Goal: Task Accomplishment & Management: Use online tool/utility

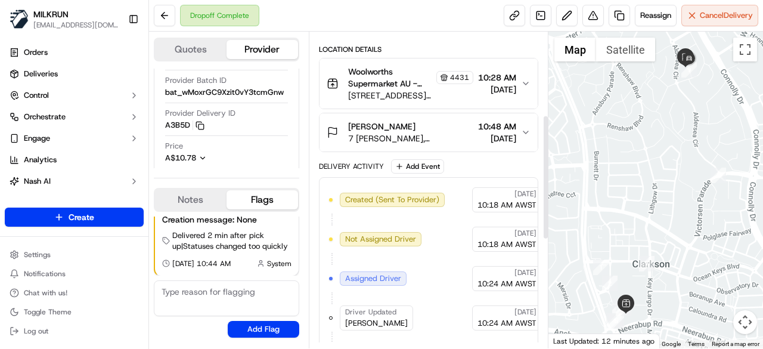
scroll to position [238, 0]
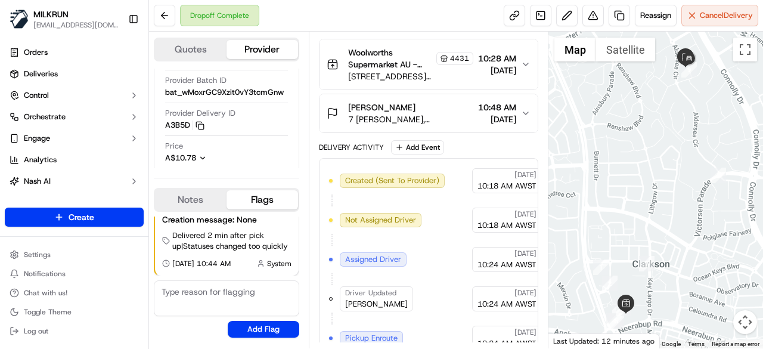
click at [500, 114] on span "[DATE]" at bounding box center [497, 119] width 38 height 12
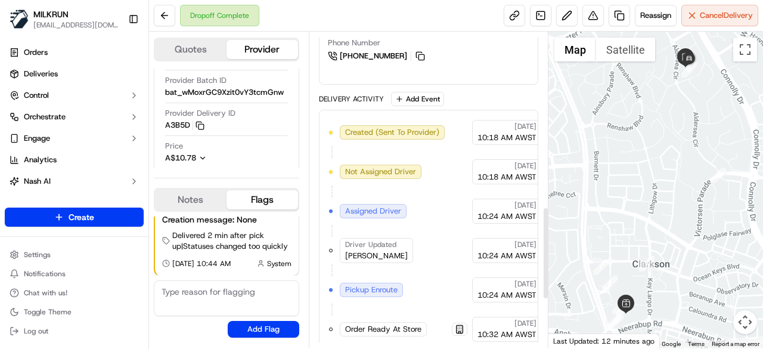
scroll to position [596, 0]
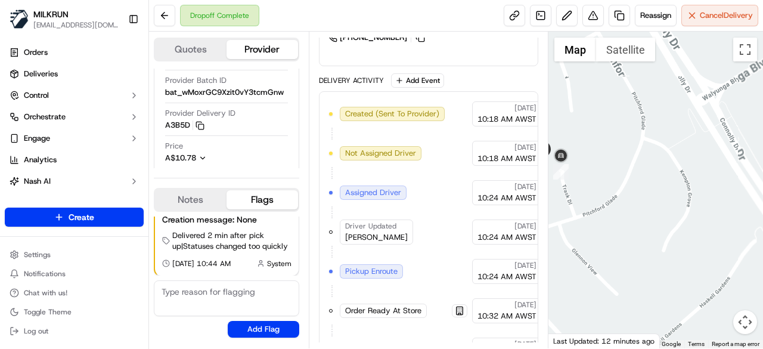
drag, startPoint x: 616, startPoint y: 213, endPoint x: 683, endPoint y: 232, distance: 69.4
click at [683, 232] on div at bounding box center [655, 190] width 215 height 316
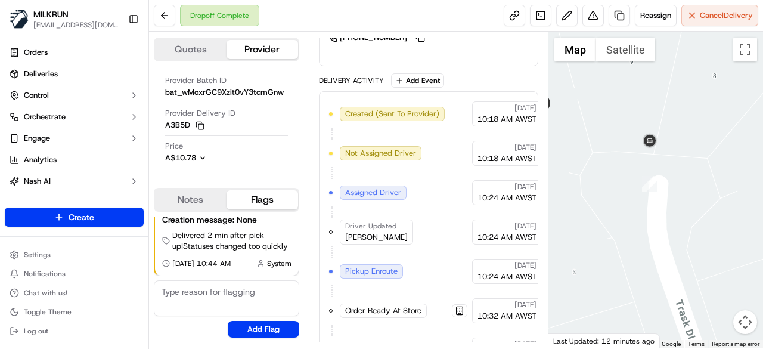
click at [633, 198] on div at bounding box center [655, 190] width 215 height 316
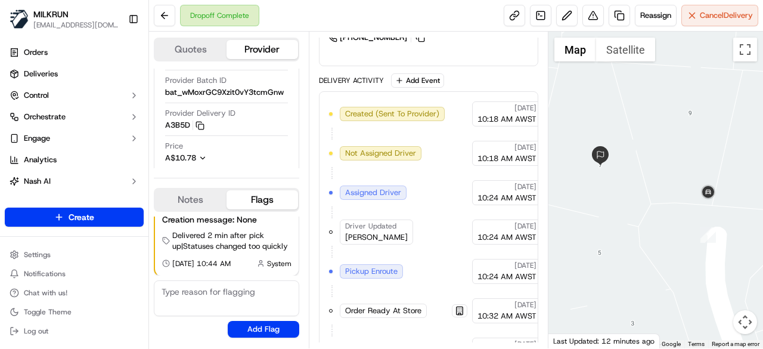
drag, startPoint x: 685, startPoint y: 240, endPoint x: 683, endPoint y: 232, distance: 8.1
click at [692, 246] on div at bounding box center [655, 190] width 215 height 316
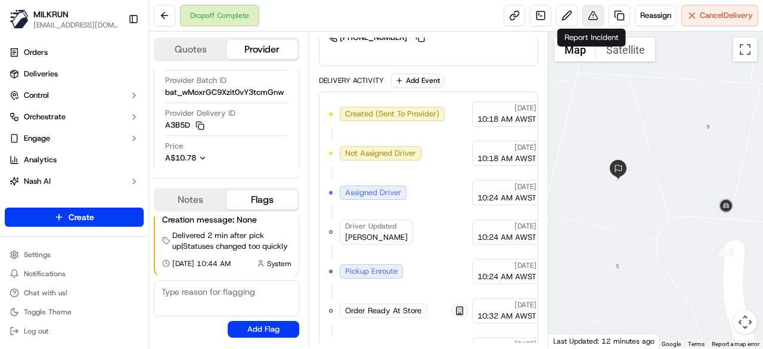
click at [582, 18] on button at bounding box center [592, 15] width 21 height 21
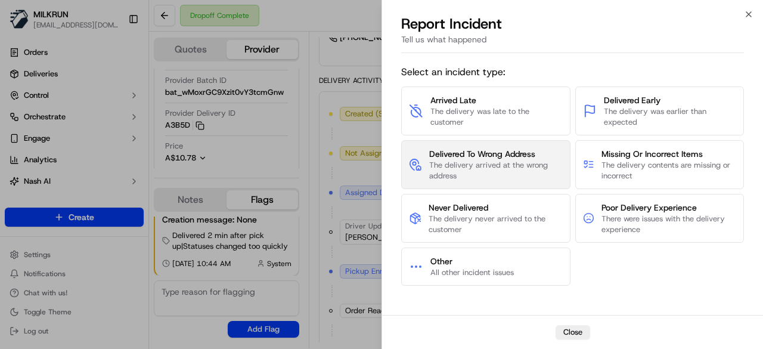
click at [492, 178] on span "The delivery arrived at the wrong address" at bounding box center [495, 170] width 133 height 21
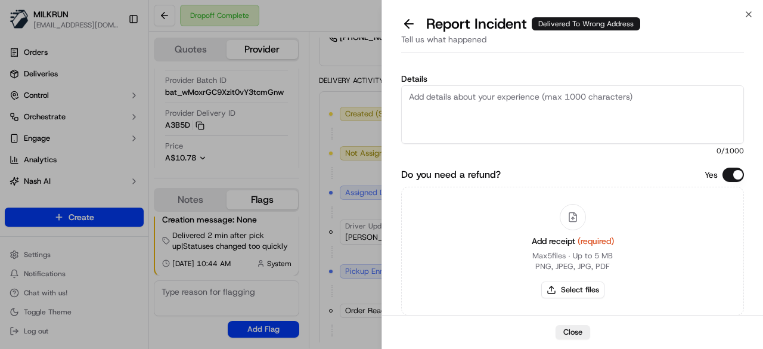
click at [490, 125] on textarea "Details" at bounding box center [572, 114] width 343 height 58
click at [554, 91] on textarea "Order was not delivered to the c" at bounding box center [572, 114] width 343 height 58
type textarea "Order was not delivered to the customer's address. Please refund $103.45"
click at [585, 291] on button "Select files" at bounding box center [572, 289] width 63 height 17
type input "C:\fakepath\Screenshot 2025-09-16 110723.png"
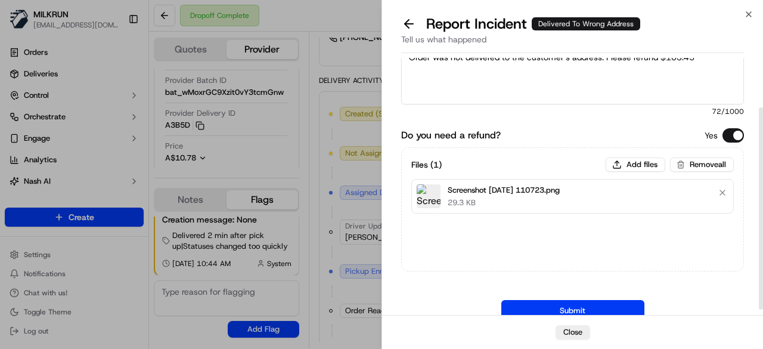
scroll to position [71, 0]
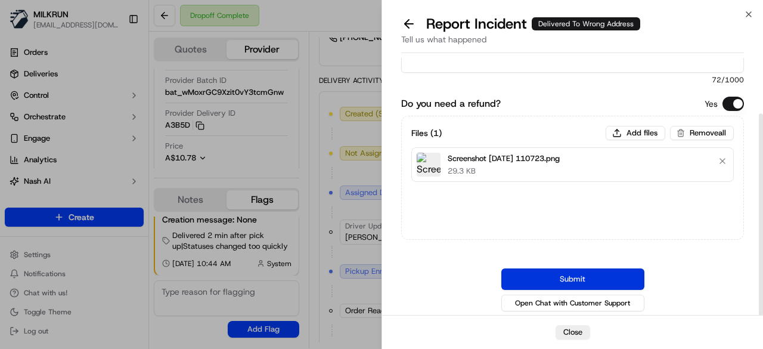
click at [571, 276] on button "Submit" at bounding box center [572, 278] width 143 height 21
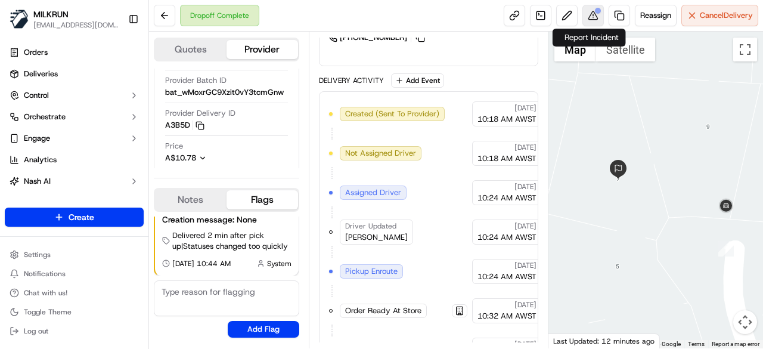
click at [589, 16] on button at bounding box center [592, 15] width 21 height 21
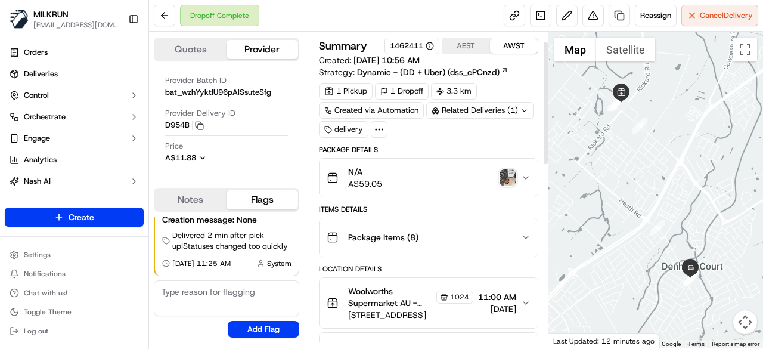
scroll to position [60, 0]
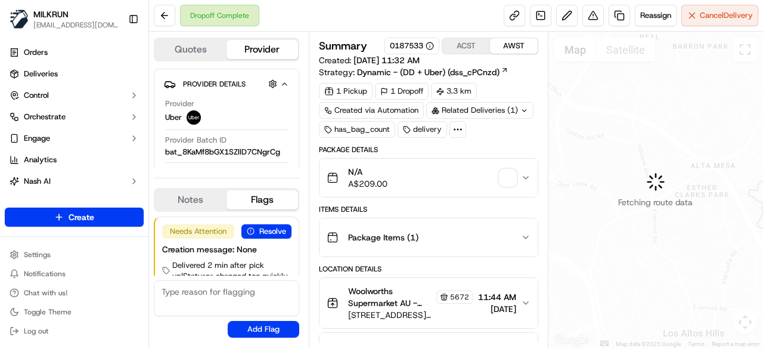
scroll to position [30, 0]
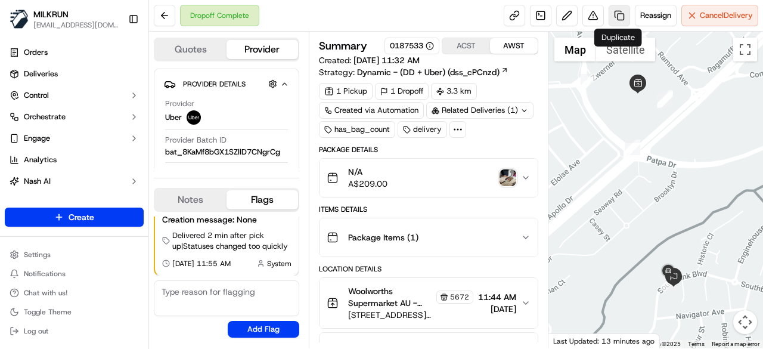
click at [614, 16] on link at bounding box center [618, 15] width 21 height 21
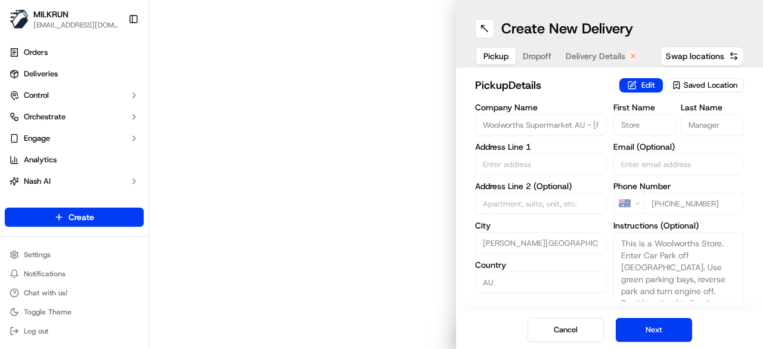
type input "246 Lonsdale Rd"
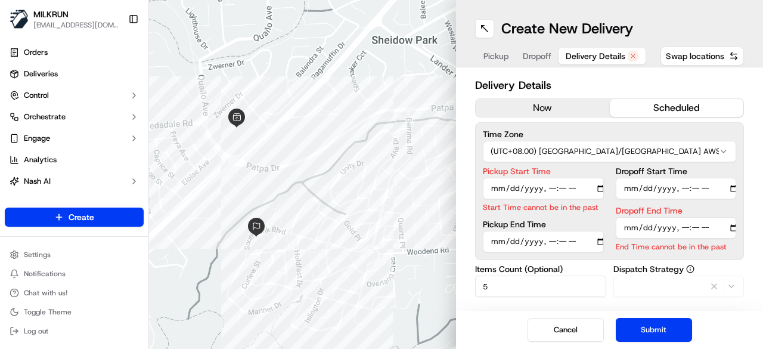
click at [586, 51] on span "Delivery Details" at bounding box center [596, 56] width 60 height 12
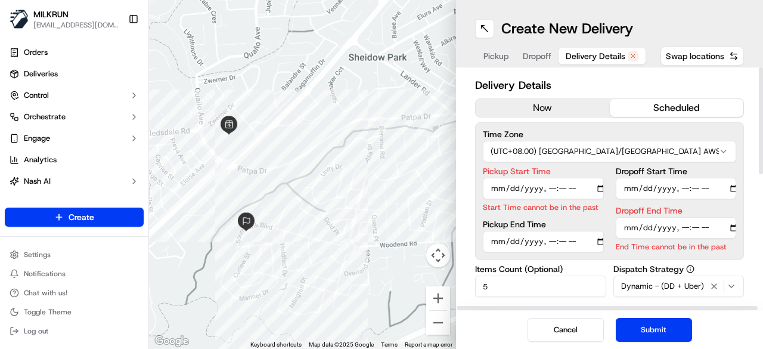
click at [539, 113] on button "now" at bounding box center [543, 108] width 134 height 18
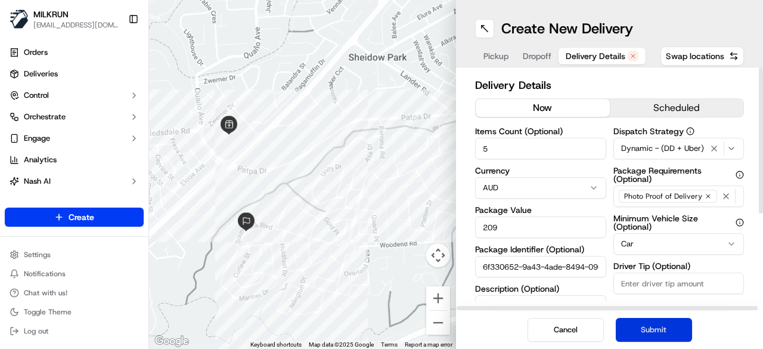
click at [647, 328] on button "Submit" at bounding box center [654, 330] width 76 height 24
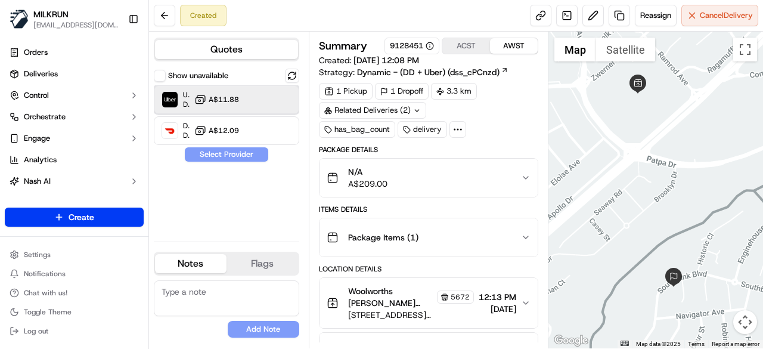
click at [236, 88] on div "Uber Dropoff ETA 20 minutes A$11.88" at bounding box center [226, 99] width 145 height 29
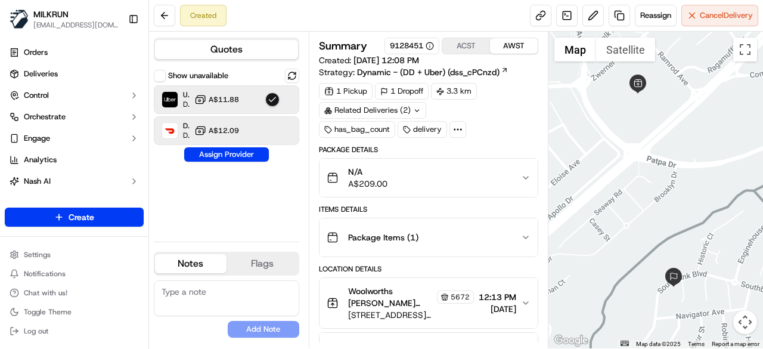
drag, startPoint x: 246, startPoint y: 154, endPoint x: 267, endPoint y: 139, distance: 26.5
click at [246, 154] on button "Assign Provider" at bounding box center [226, 154] width 85 height 14
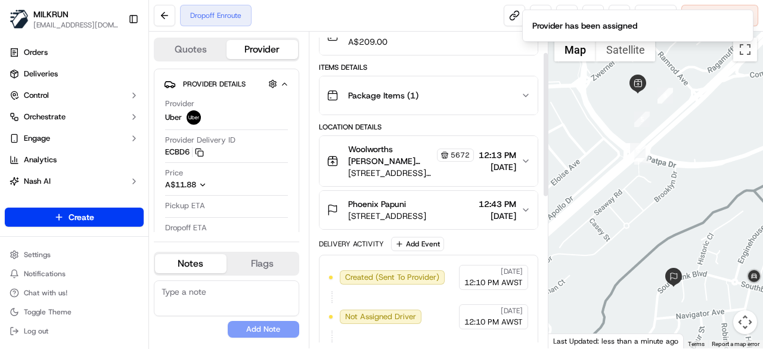
scroll to position [179, 0]
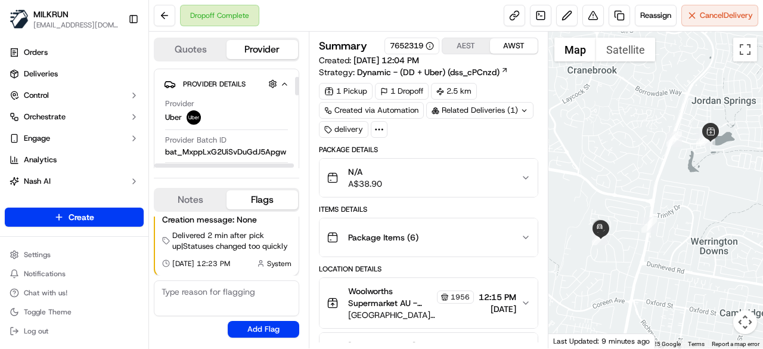
scroll to position [60, 0]
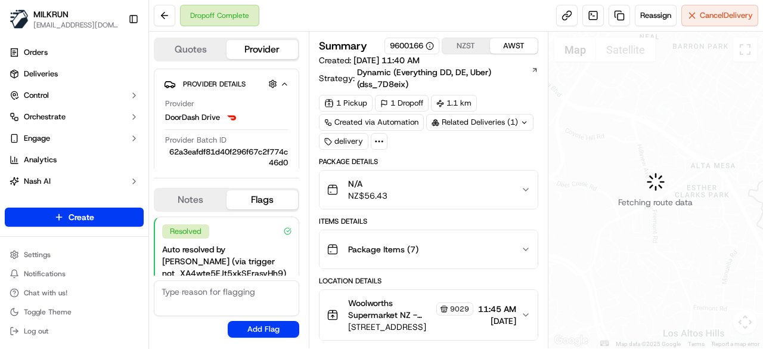
scroll to position [189, 0]
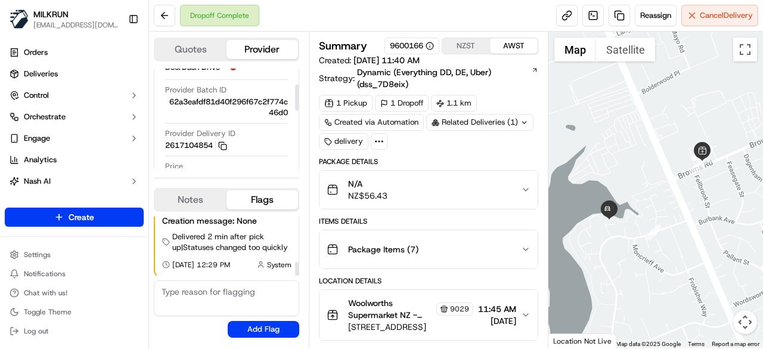
scroll to position [60, 0]
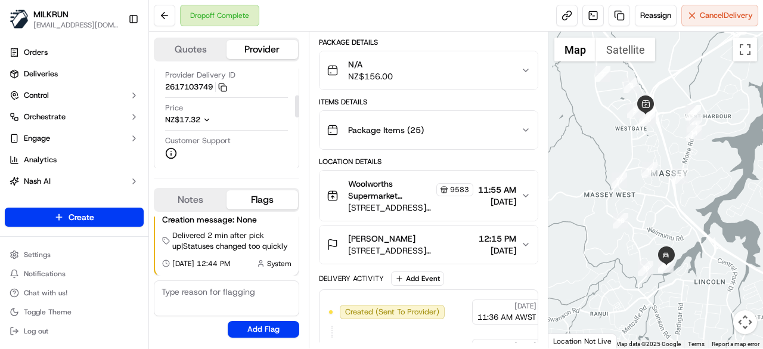
scroll to position [119, 0]
click at [414, 246] on span "49A Helena Street, Massey, Auckland 0614, NZ" at bounding box center [411, 250] width 126 height 12
click at [529, 241] on icon "button" at bounding box center [526, 245] width 10 height 10
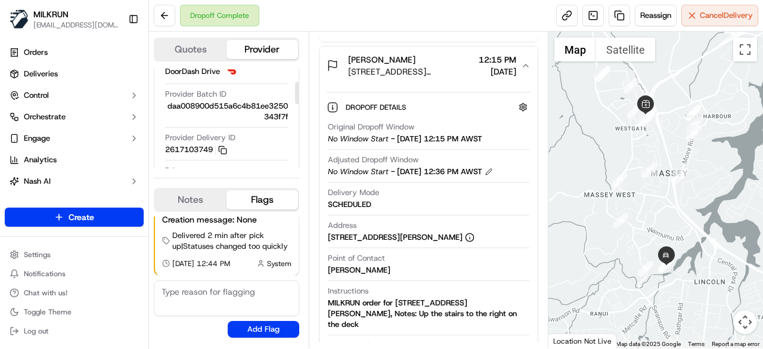
scroll to position [60, 0]
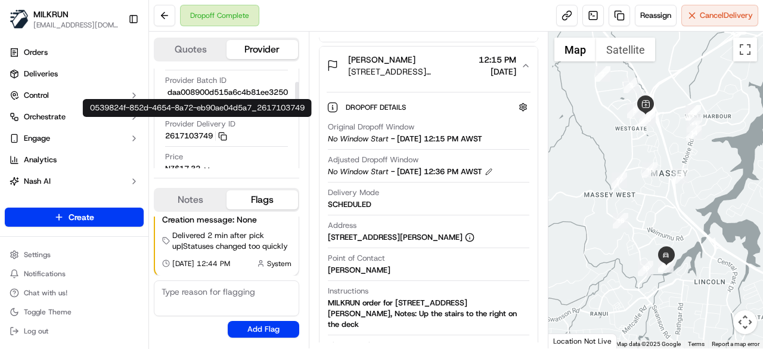
click at [204, 128] on span "Provider Delivery ID" at bounding box center [200, 124] width 70 height 11
click at [200, 135] on button "2617103749 Copy 0539824f-852d-4654-8a72-eb90ae04d5a7_2617103749" at bounding box center [196, 136] width 62 height 11
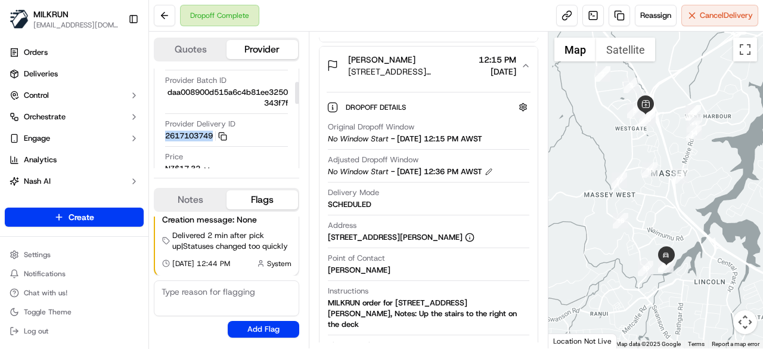
copy button "2617103749"
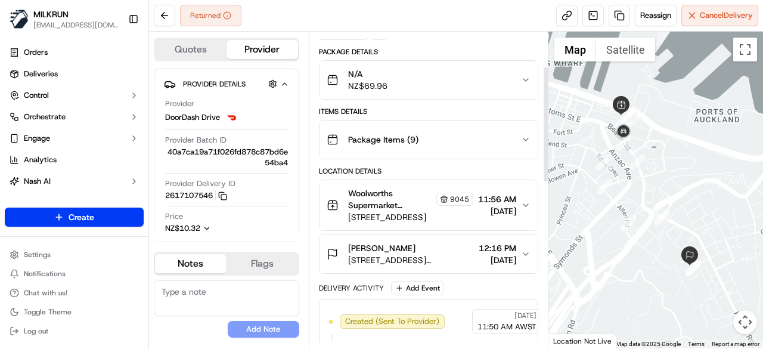
scroll to position [119, 0]
